Goal: Navigation & Orientation: Find specific page/section

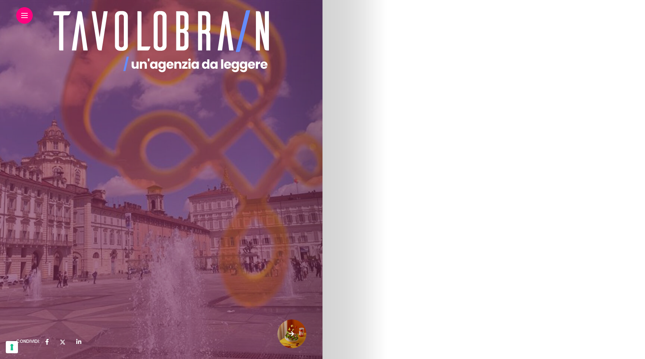
scroll to position [793, 0]
click at [170, 64] on icon at bounding box center [161, 41] width 225 height 68
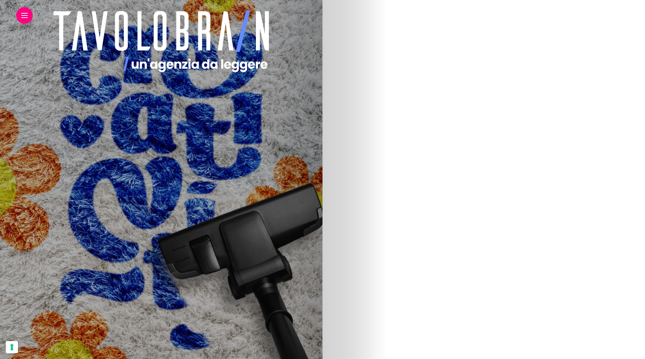
scroll to position [1118, 0]
click at [307, 149] on img at bounding box center [161, 172] width 290 height 100
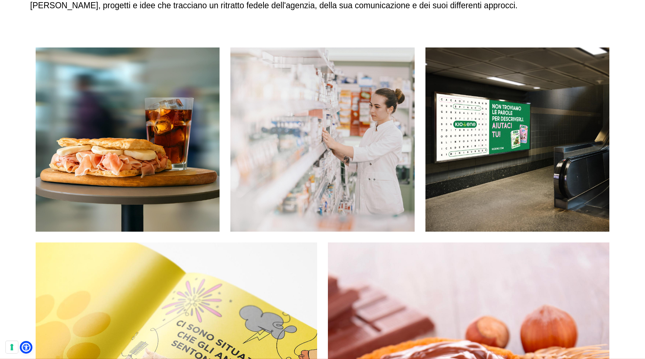
scroll to position [126, 0]
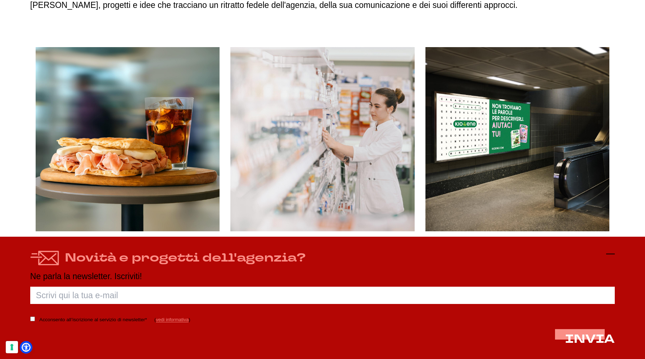
click at [610, 251] on icon at bounding box center [611, 254] width 9 height 9
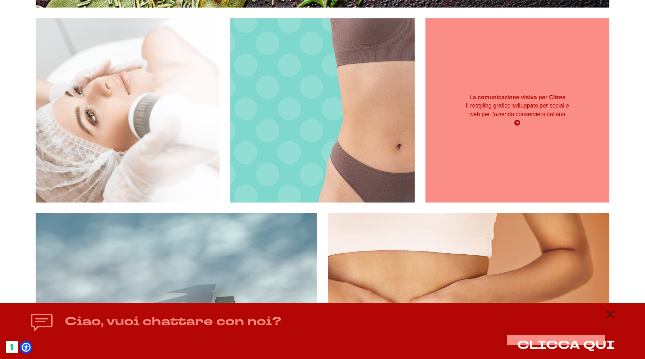
scroll to position [2127, 0]
click at [567, 193] on div "La comunicazione visiva per Citres Il restyling grafico sviluppato per social e…" at bounding box center [518, 110] width 184 height 184
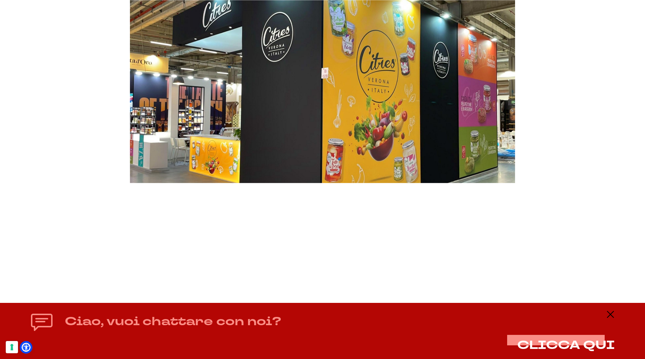
scroll to position [3195, 0]
